Goal: Navigation & Orientation: Understand site structure

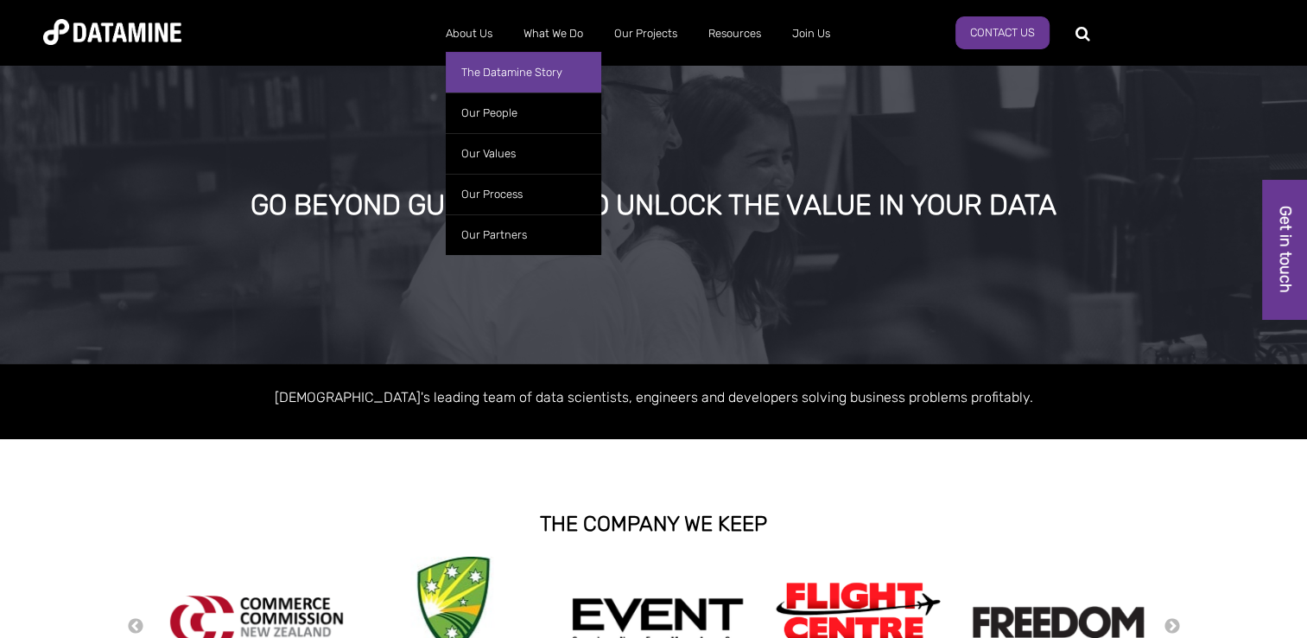
click at [486, 71] on link "The Datamine Story" at bounding box center [523, 72] width 155 height 41
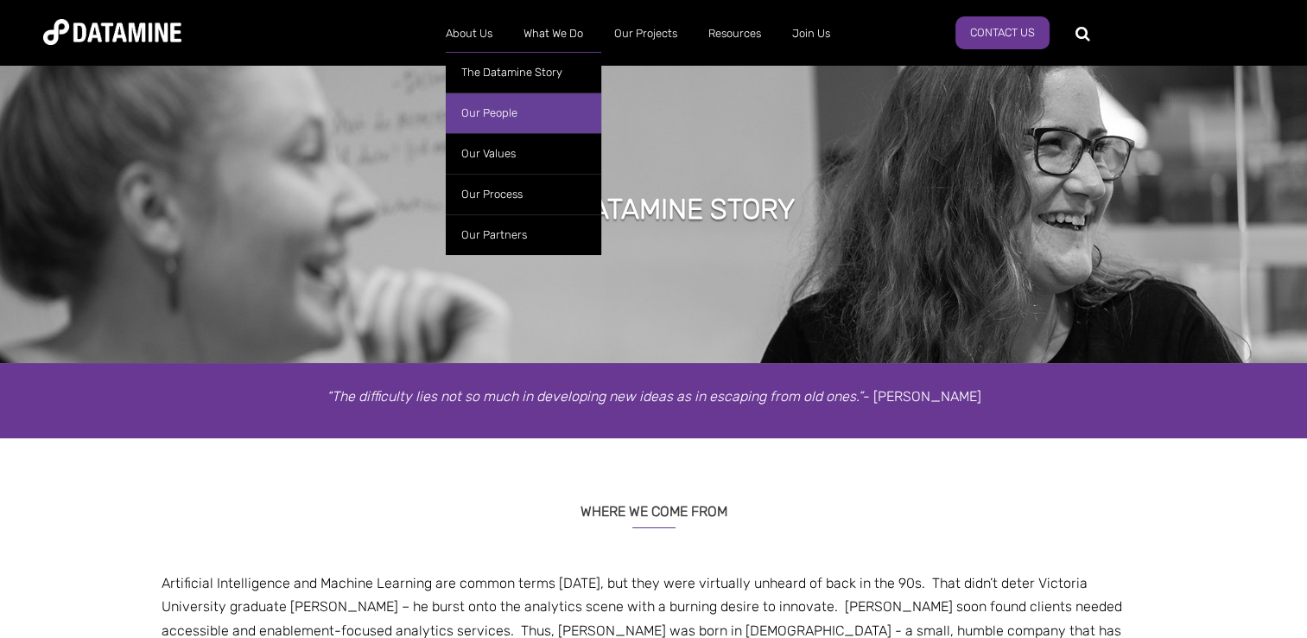
click at [499, 105] on link "Our People" at bounding box center [523, 112] width 155 height 41
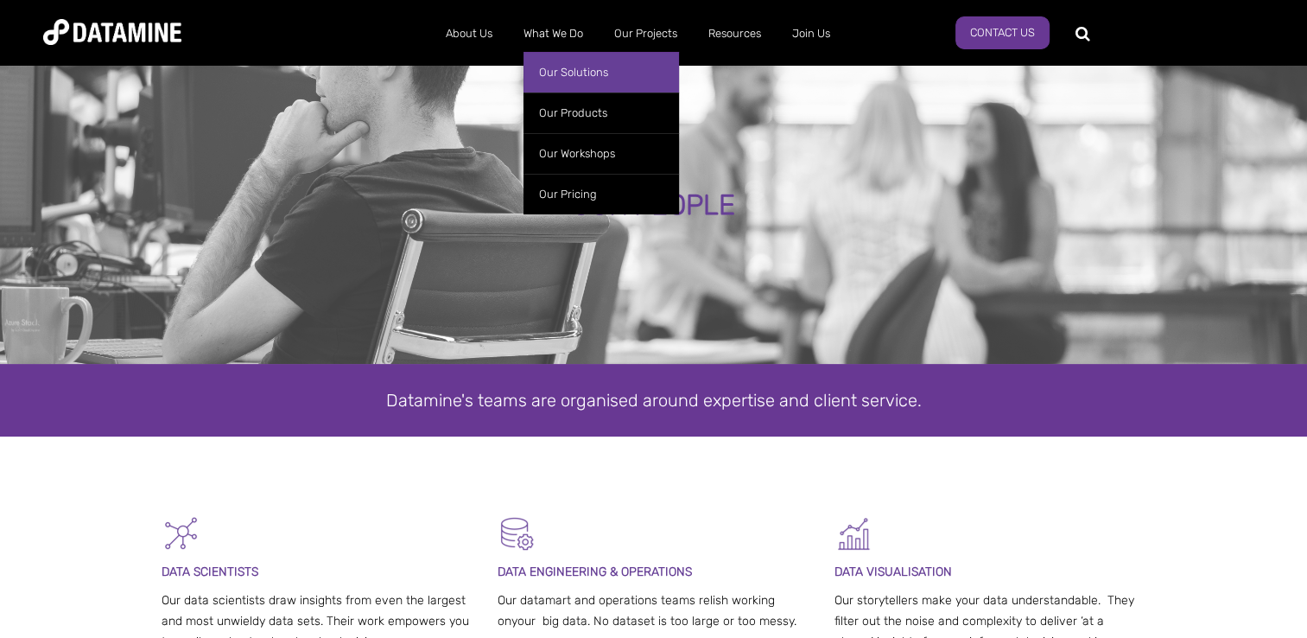
click at [560, 66] on link "Our Solutions" at bounding box center [601, 72] width 155 height 41
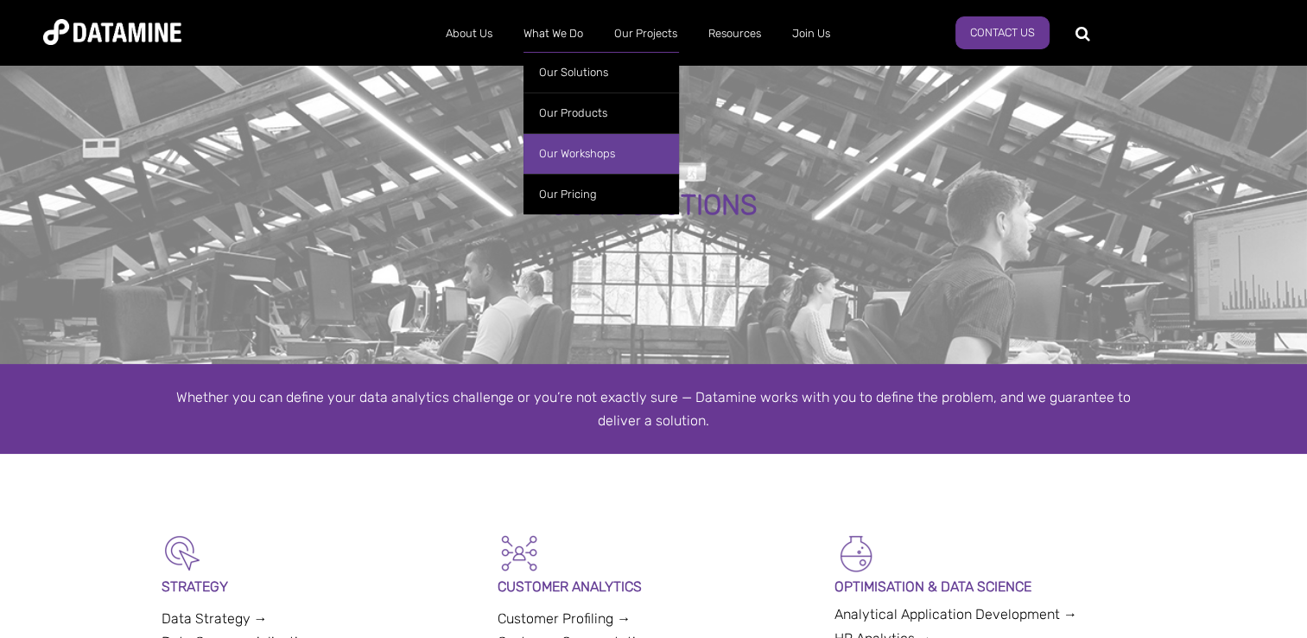
click at [573, 157] on link "Our Workshops" at bounding box center [601, 153] width 155 height 41
